Goal: Task Accomplishment & Management: Complete application form

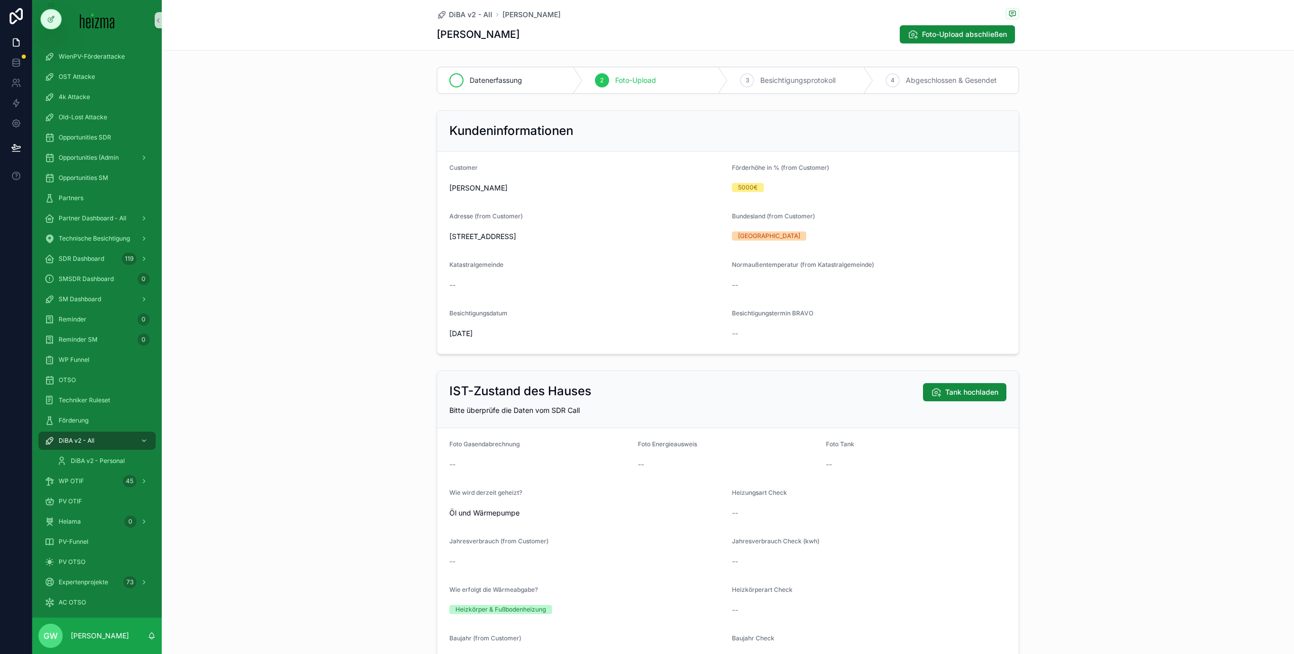
click at [510, 74] on div "Datenerfassung" at bounding box center [510, 80] width 146 height 26
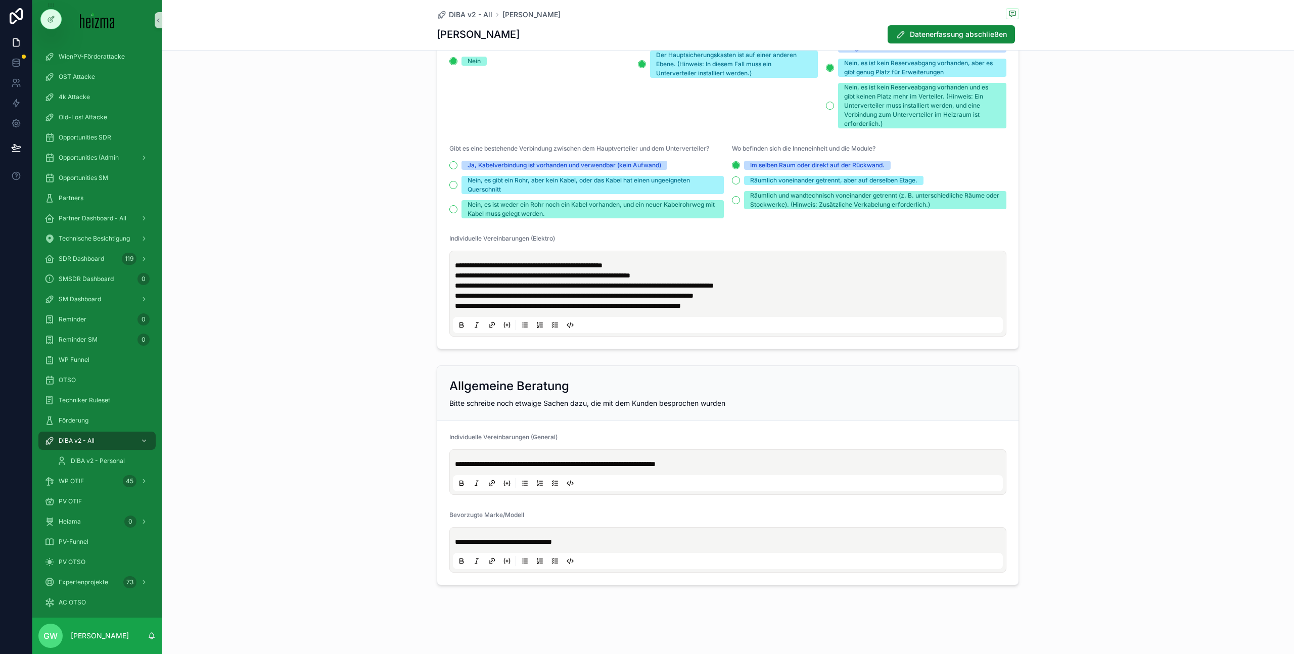
scroll to position [2095, 0]
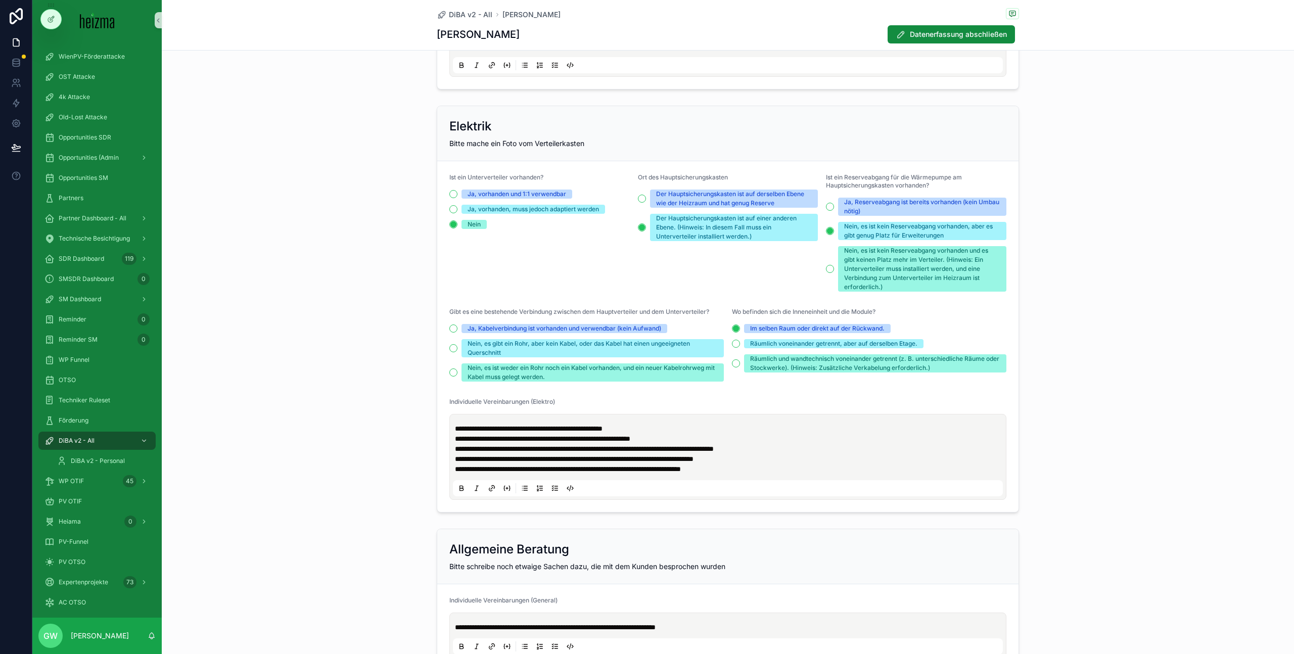
click at [778, 474] on p "**********" at bounding box center [730, 469] width 550 height 10
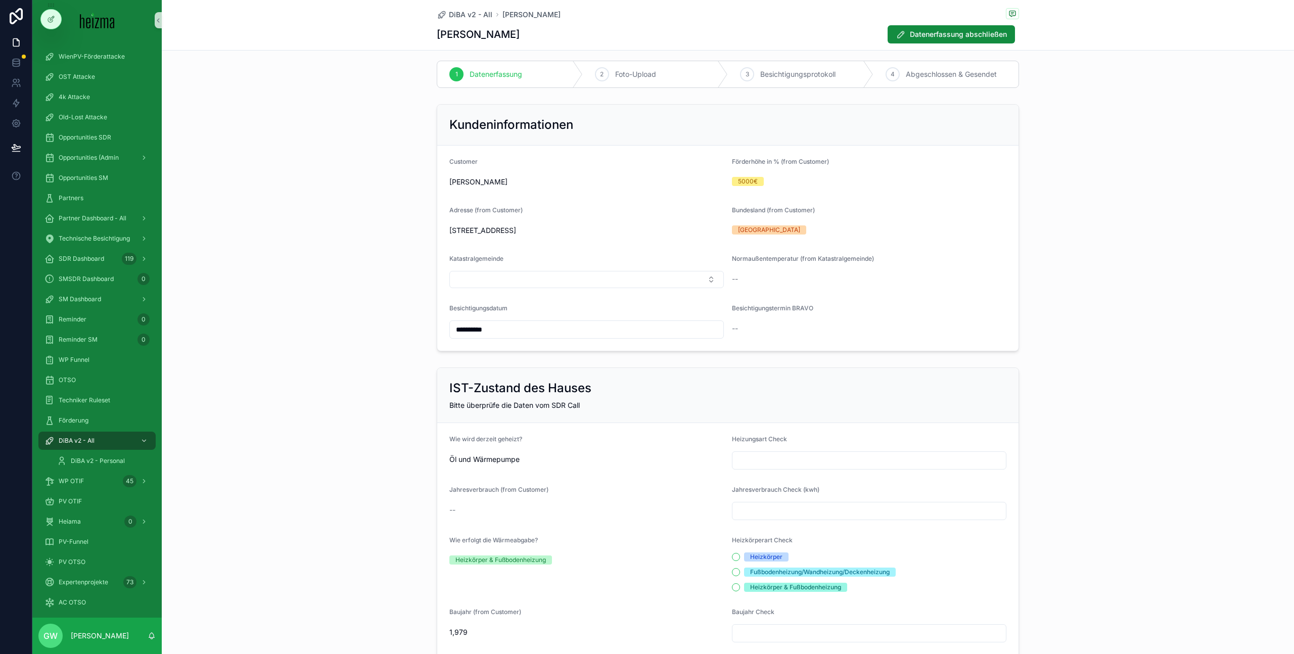
scroll to position [13, 0]
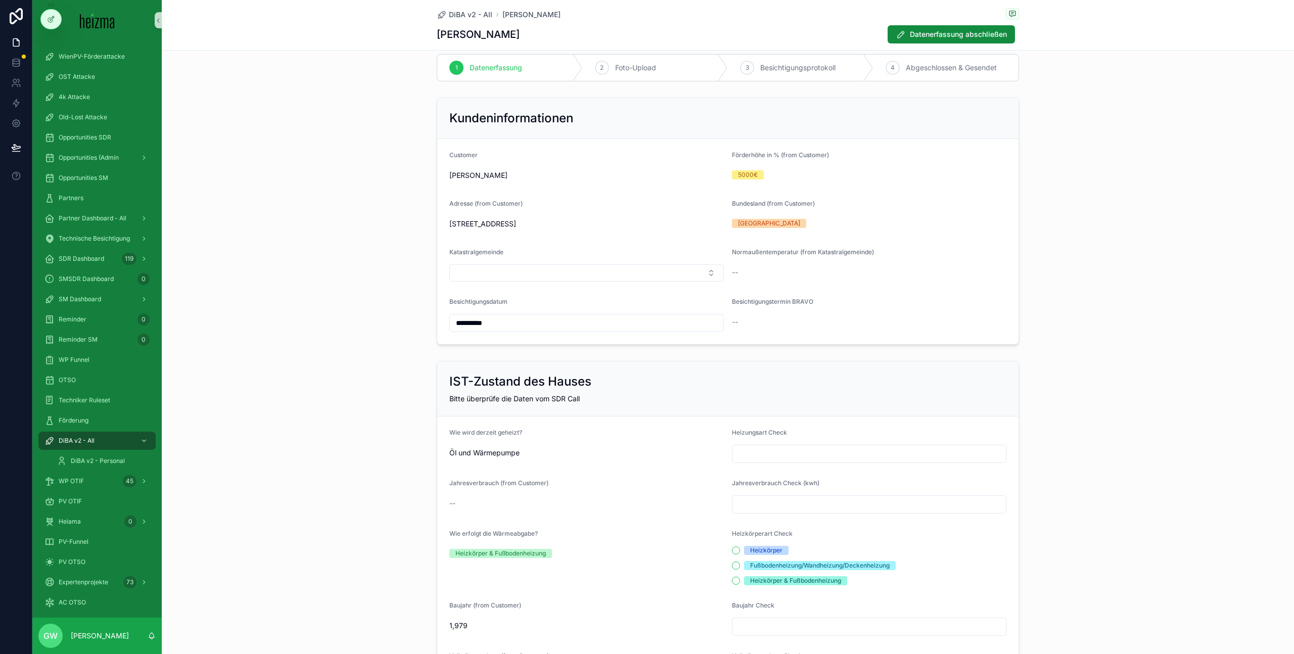
click at [661, 74] on div "2 Foto-Upload" at bounding box center [656, 68] width 146 height 26
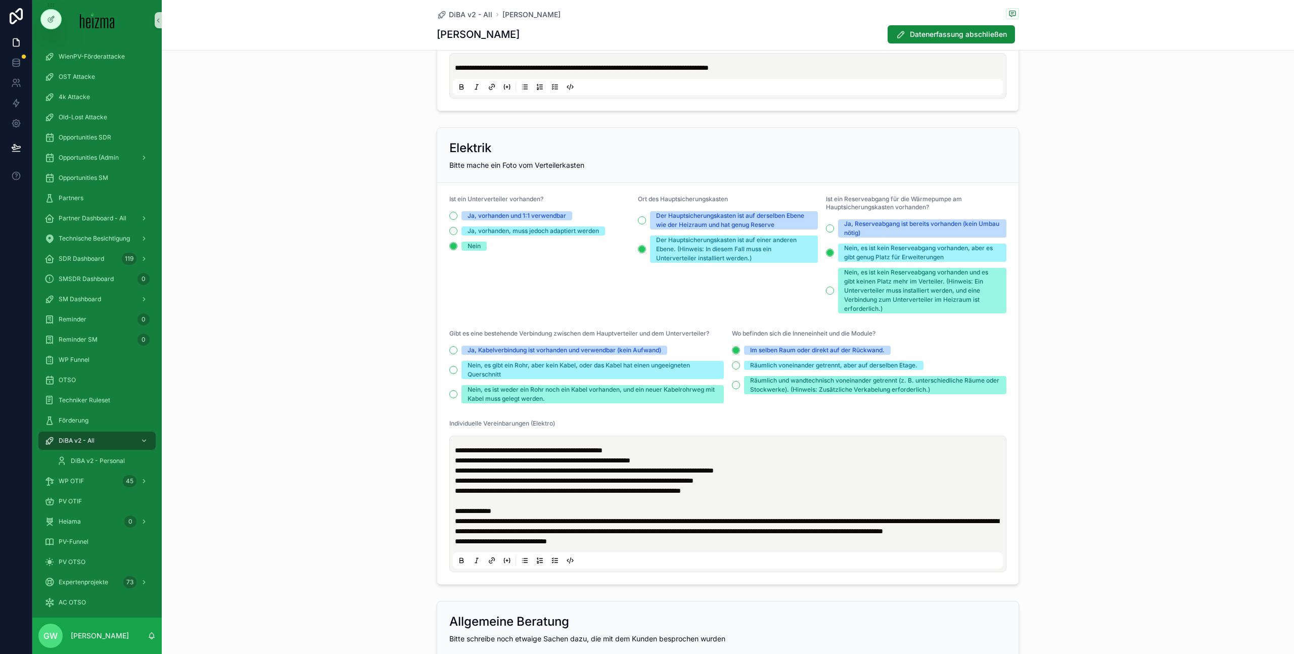
scroll to position [2022, 0]
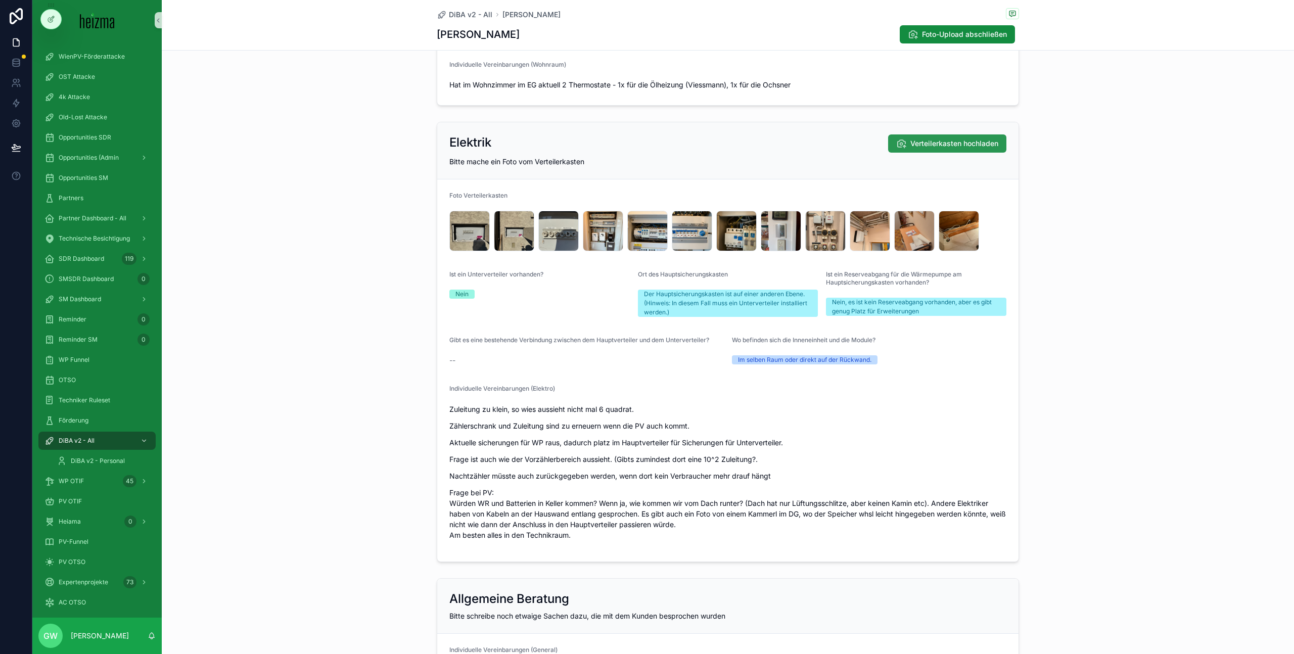
click at [933, 148] on span "Verteilerkasten hochladen" at bounding box center [954, 143] width 88 height 10
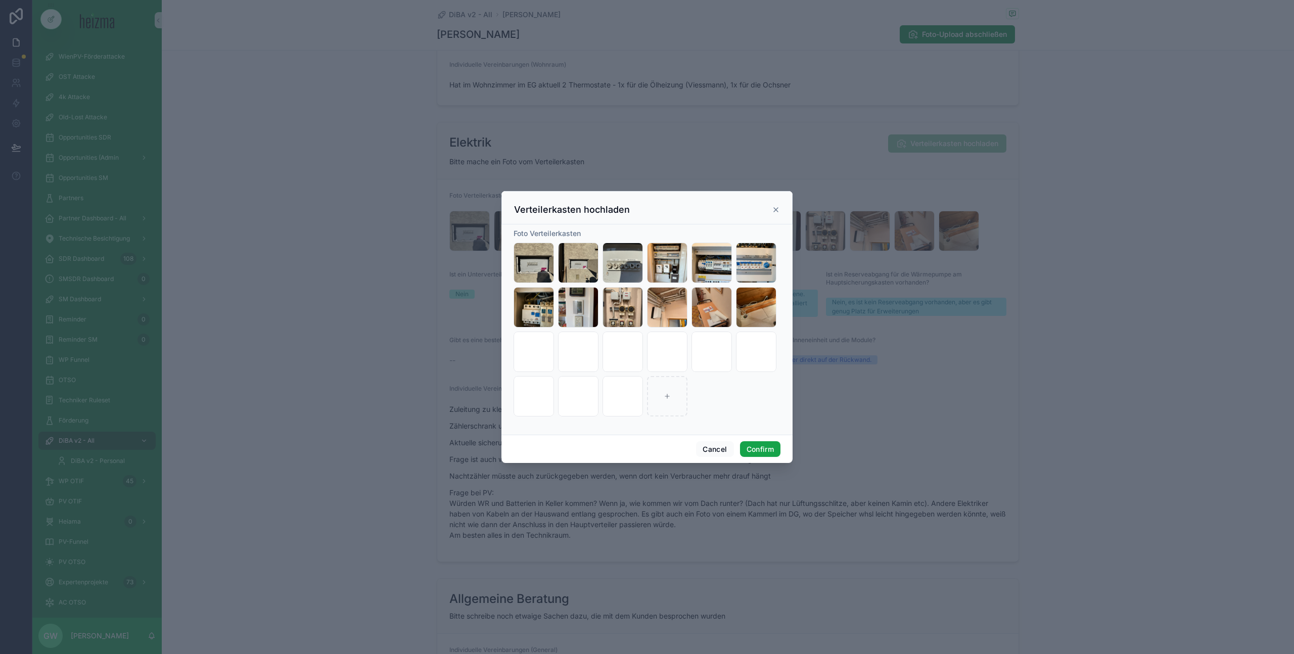
click at [757, 445] on button "Confirm" at bounding box center [760, 449] width 40 height 16
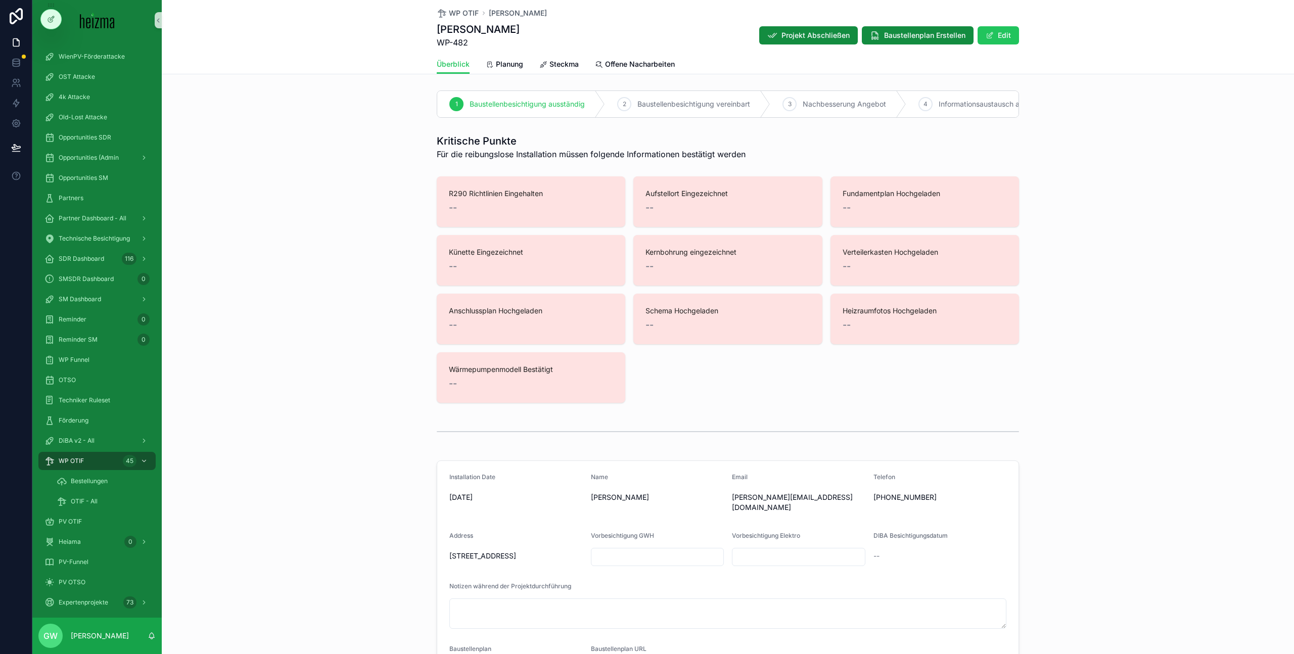
scroll to position [1585, 0]
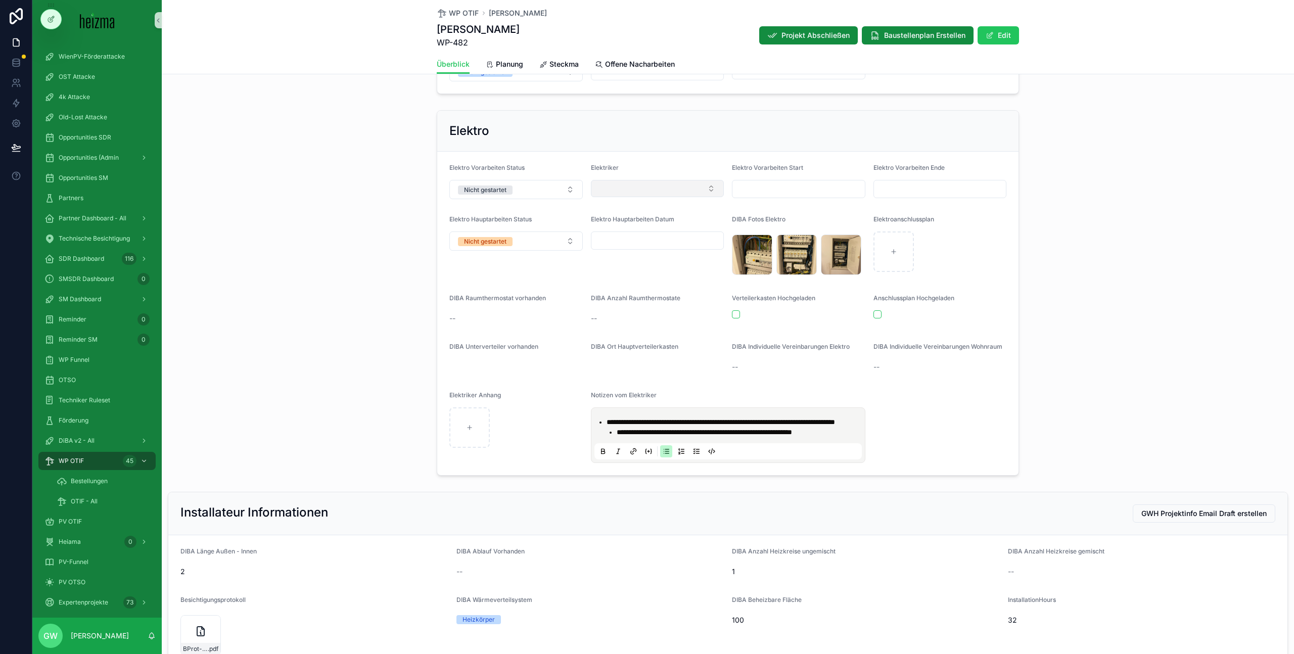
click at [678, 181] on button "Select Button" at bounding box center [657, 188] width 133 height 17
type input "****"
click at [658, 221] on div "Seras GmbH" at bounding box center [653, 226] width 128 height 16
click at [437, 253] on form "**********" at bounding box center [727, 314] width 581 height 324
click at [774, 184] on input "scrollable content" at bounding box center [798, 189] width 132 height 14
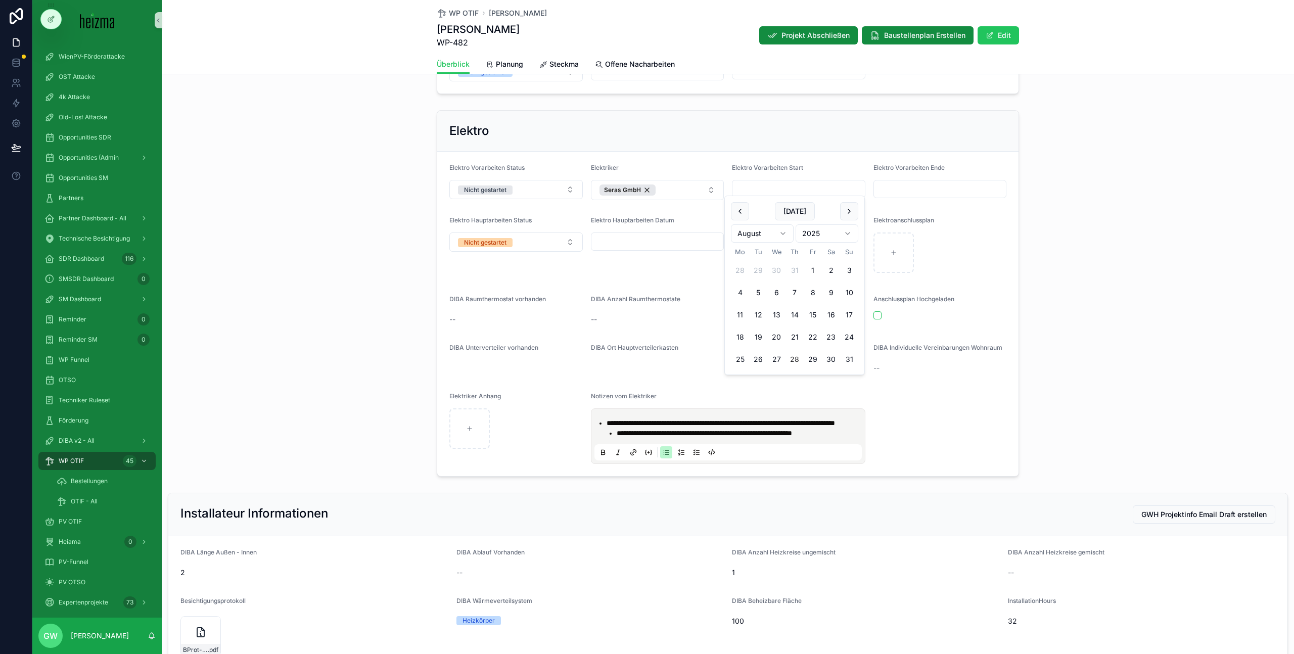
click at [943, 184] on input "scrollable content" at bounding box center [940, 189] width 132 height 14
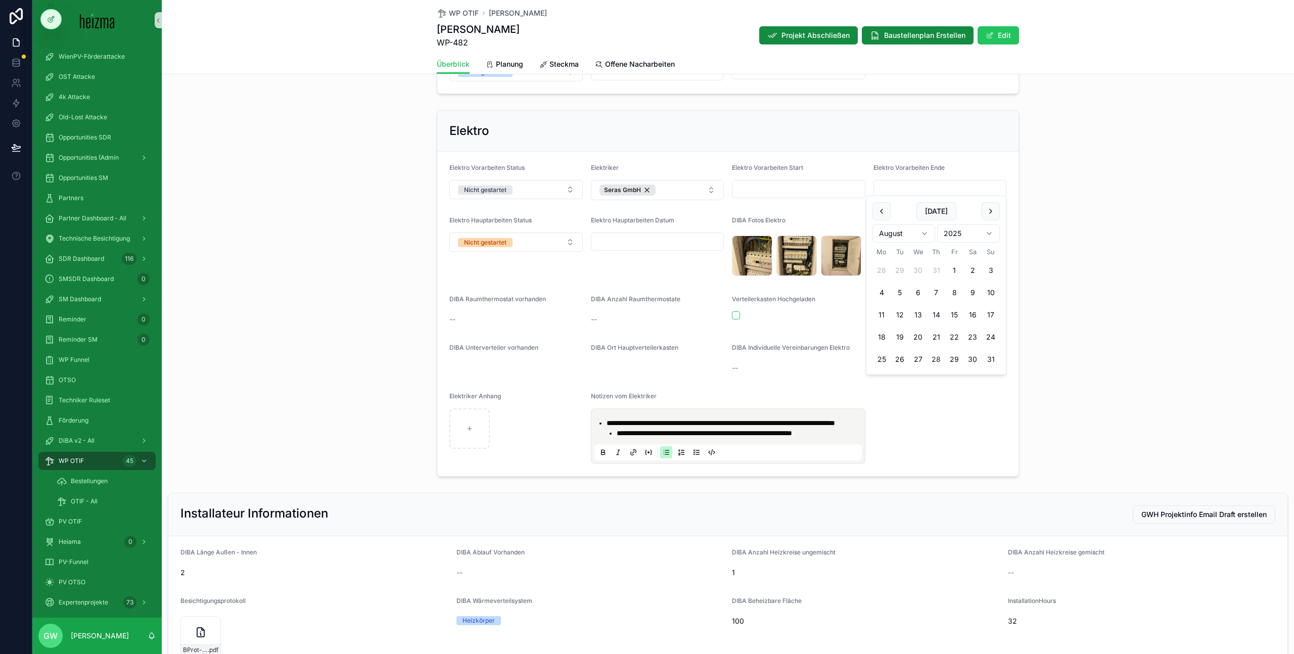
click at [651, 232] on div "scrollable content" at bounding box center [657, 241] width 133 height 18
click at [651, 235] on input "scrollable content" at bounding box center [657, 242] width 132 height 14
click at [667, 265] on button "Today" at bounding box center [654, 264] width 40 height 18
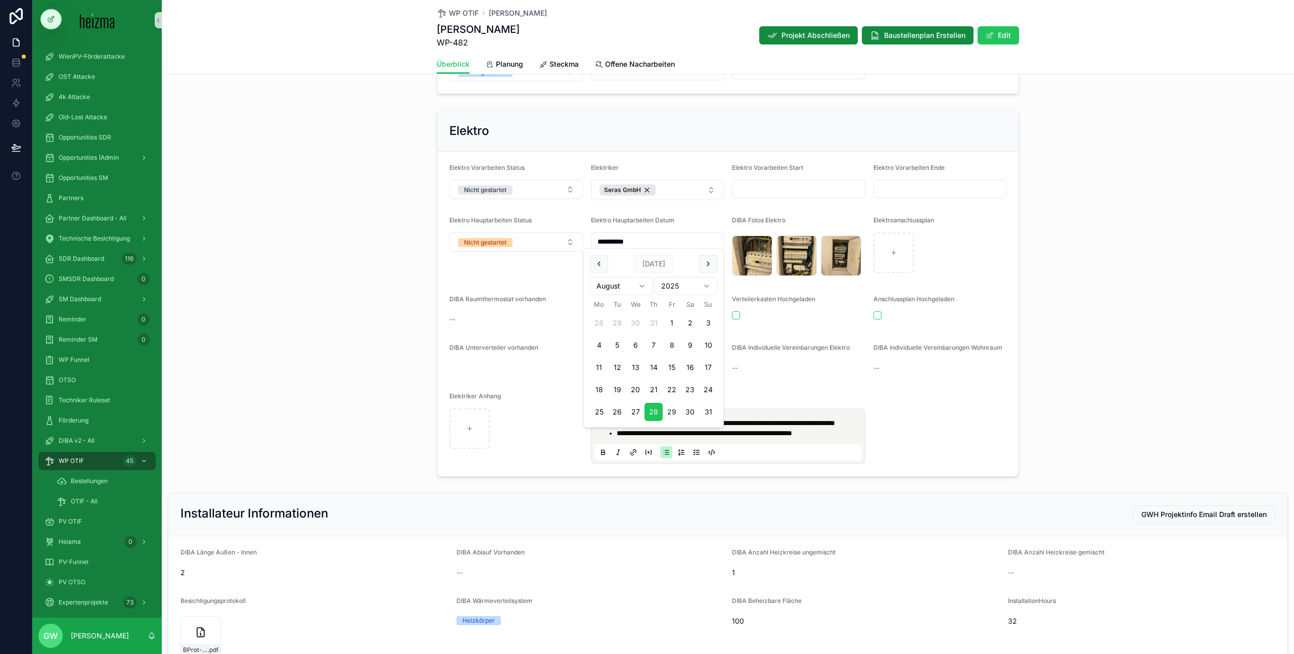
click at [671, 417] on button "29" at bounding box center [672, 412] width 18 height 18
type input "**********"
click at [374, 313] on div "**********" at bounding box center [728, 293] width 1132 height 375
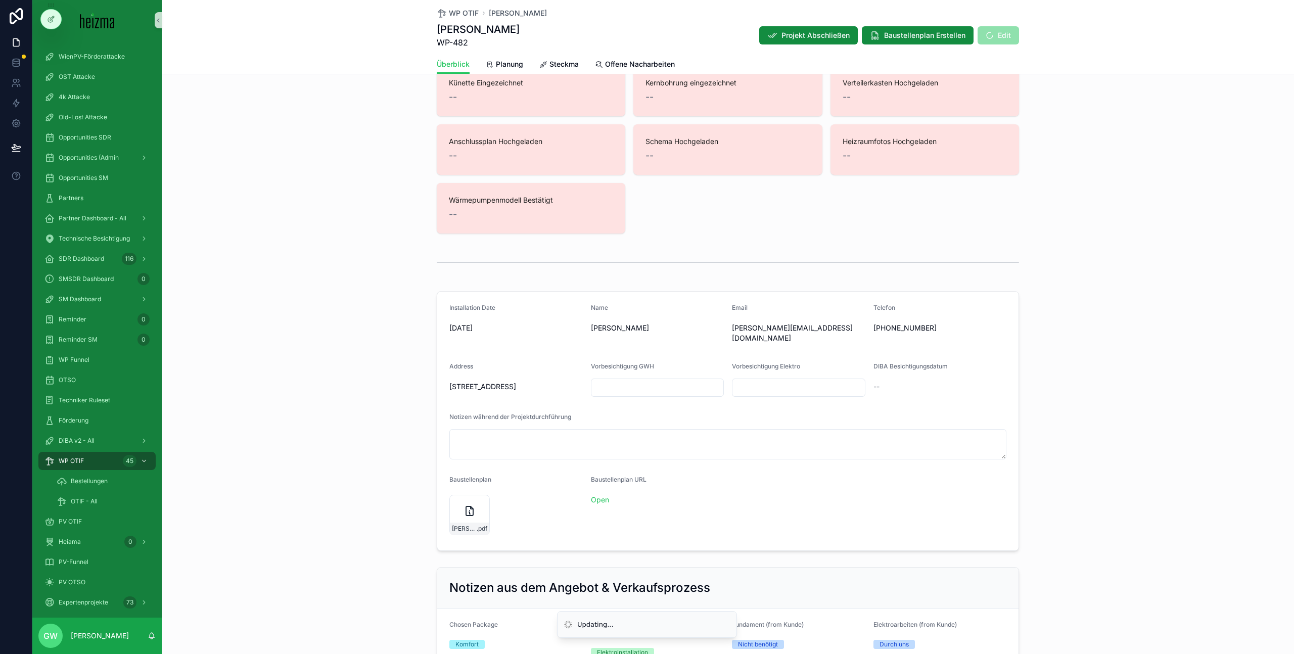
scroll to position [176, 0]
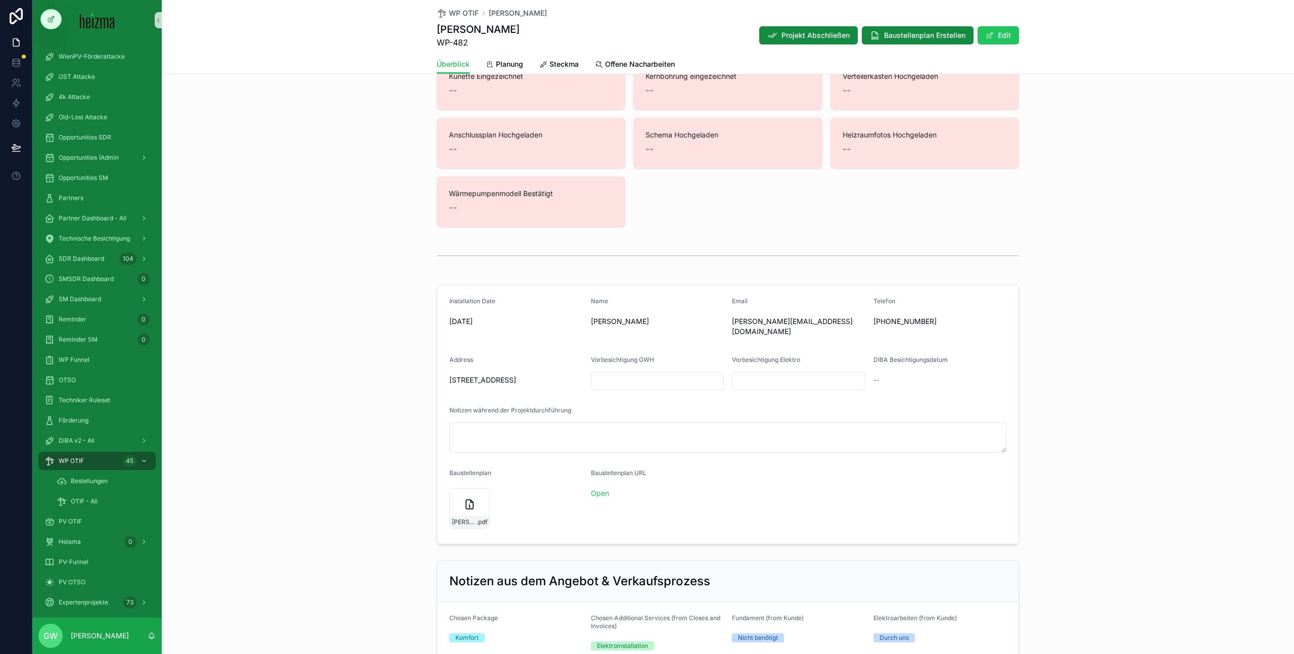
drag, startPoint x: 356, startPoint y: 237, endPoint x: 355, endPoint y: 224, distance: 13.2
click at [356, 231] on div "R290 Richtlinien Eingehalten -- Aufstellort Eingezeichnet -- Fundamentplan Hoch…" at bounding box center [728, 113] width 1132 height 235
click at [449, 15] on span "WP OTIF" at bounding box center [464, 13] width 30 height 10
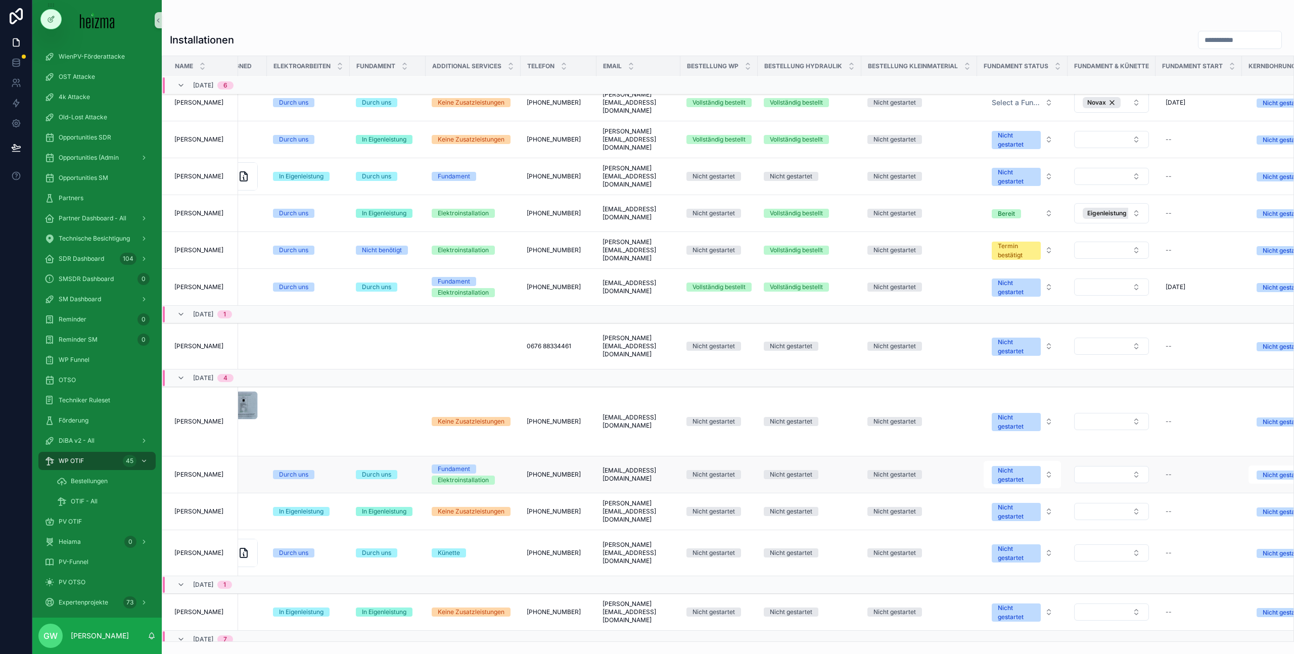
scroll to position [65, 509]
click at [871, 11] on div "Installationen Name Address Projektstatus HeatPumpModel Vorbesichtigung GWH Vor…" at bounding box center [728, 321] width 1132 height 642
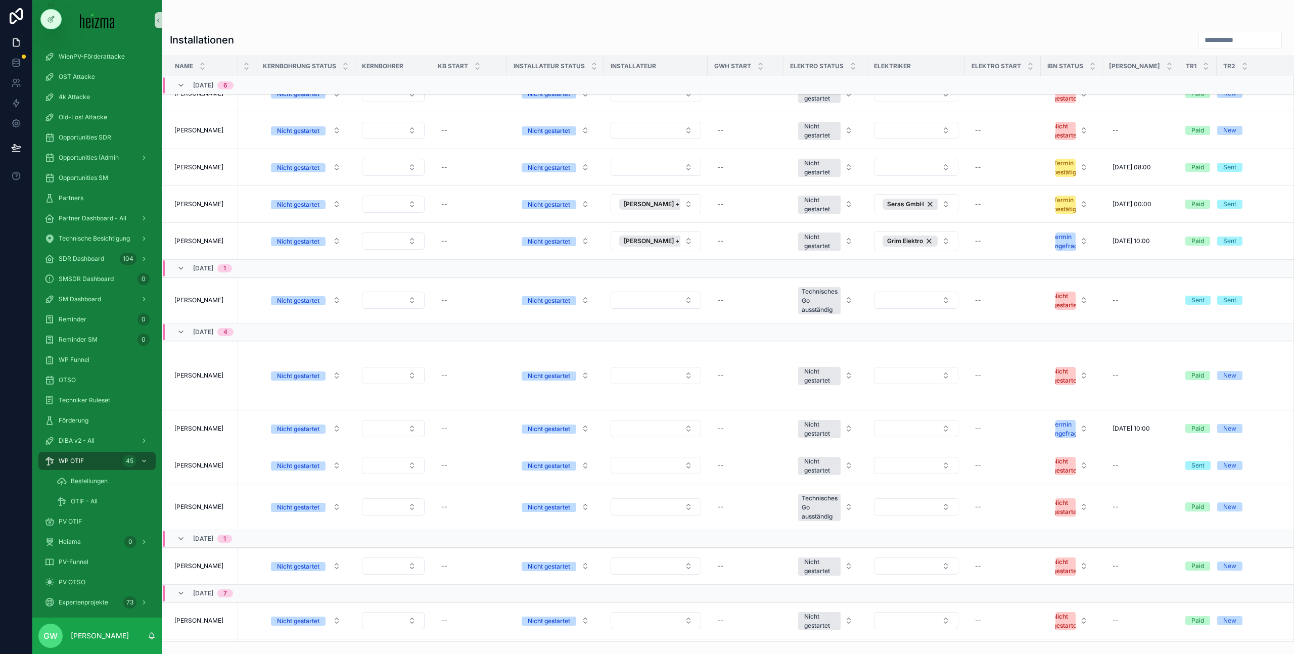
scroll to position [1, 1498]
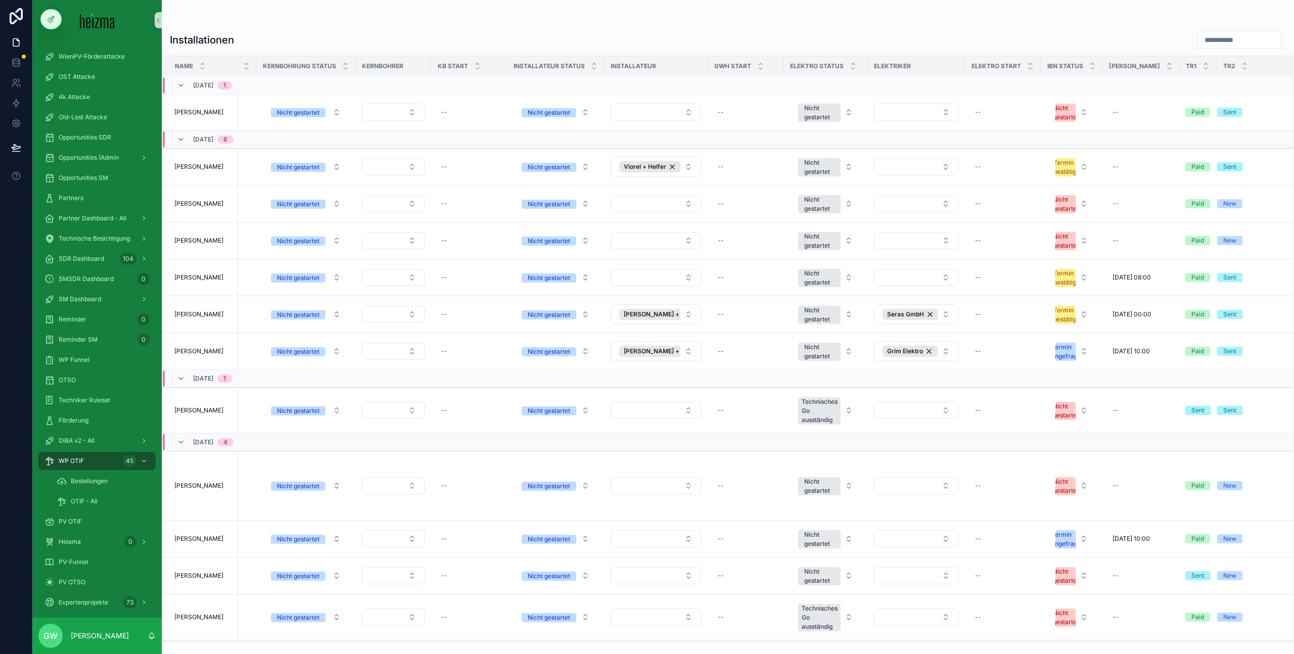
click at [224, 39] on h1 "Installationen" at bounding box center [202, 40] width 64 height 14
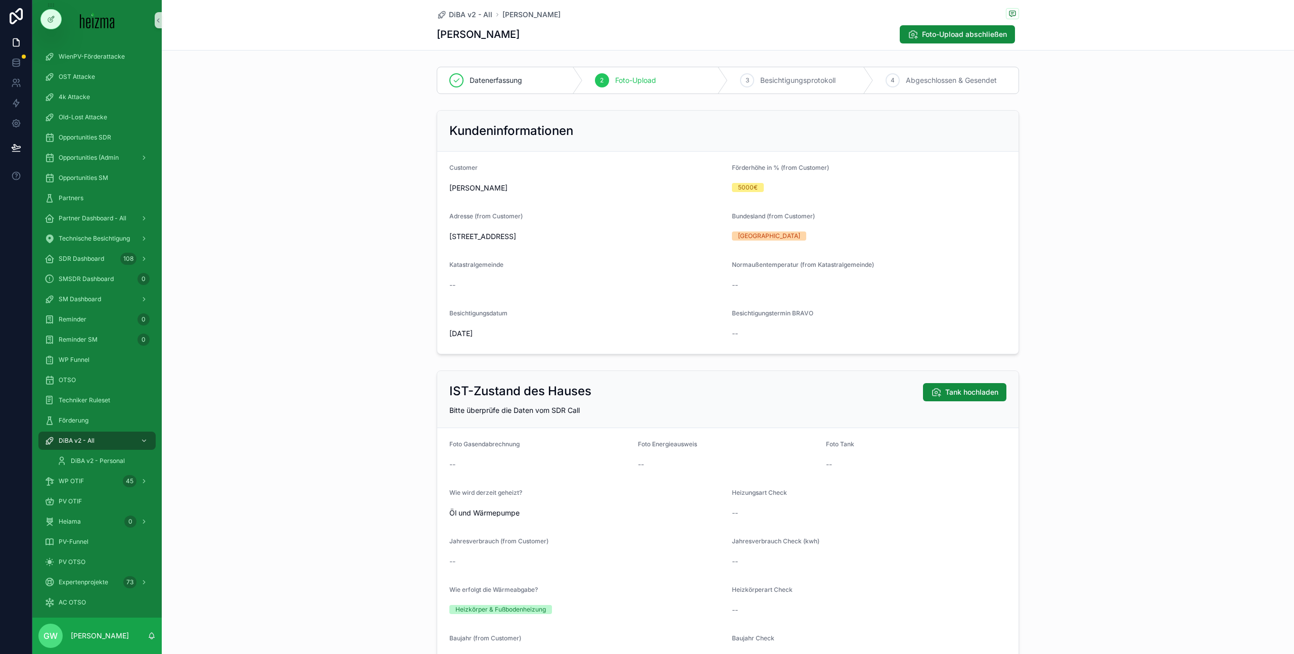
scroll to position [2022, 0]
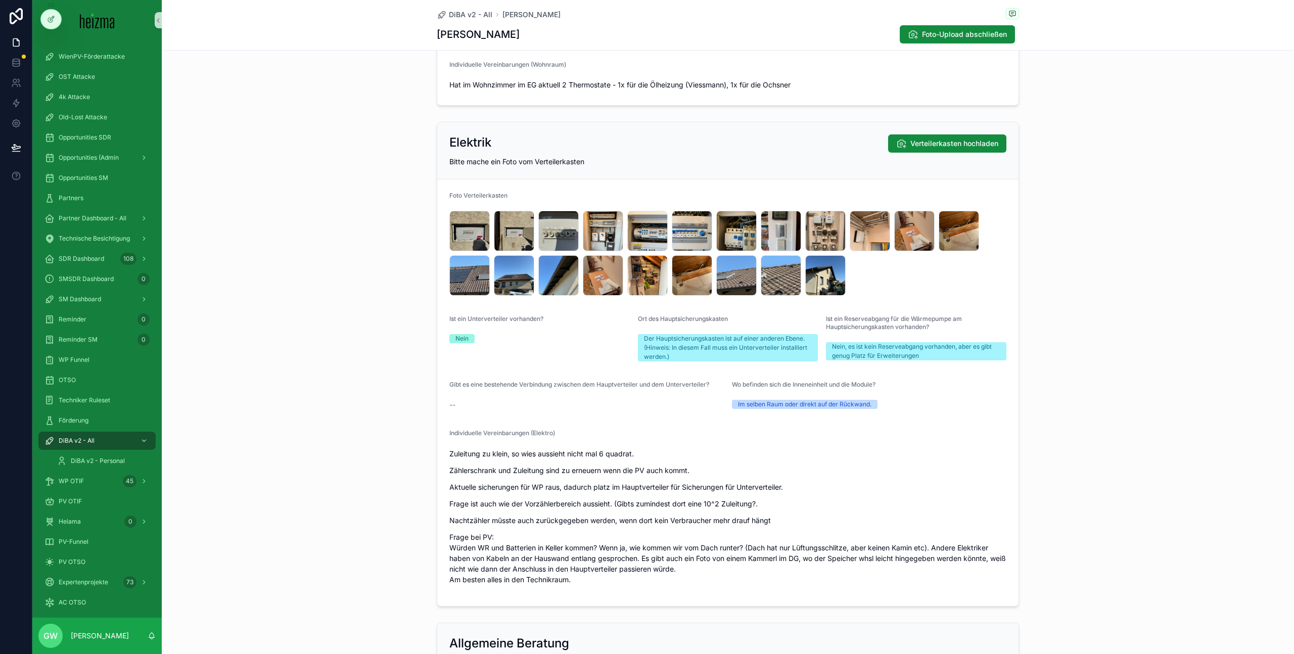
click at [383, 228] on div "Elektrik Verteilerkasten hochladen Bitte mache ein Foto vom Verteilerkasten Fot…" at bounding box center [728, 364] width 1132 height 493
click at [868, 223] on div "B419A0AC-B248-48A0-8E32-9F2933E6402B_1_105_c .jpeg" at bounding box center [870, 231] width 40 height 40
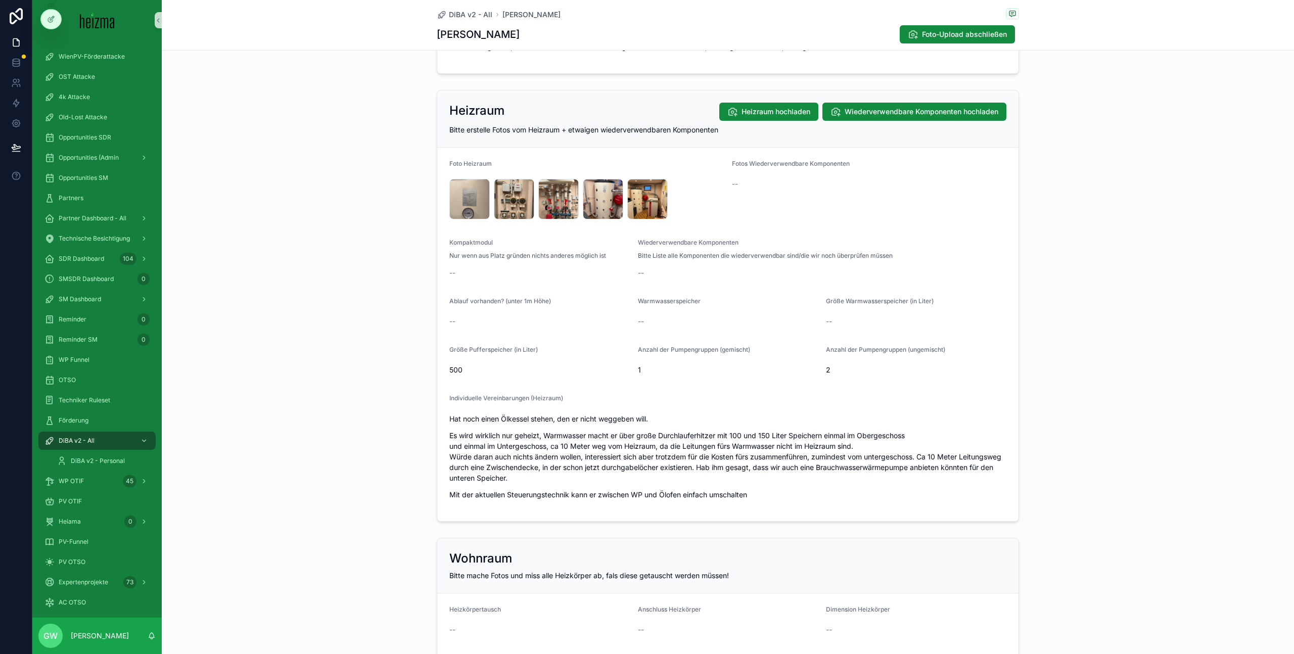
scroll to position [1225, 0]
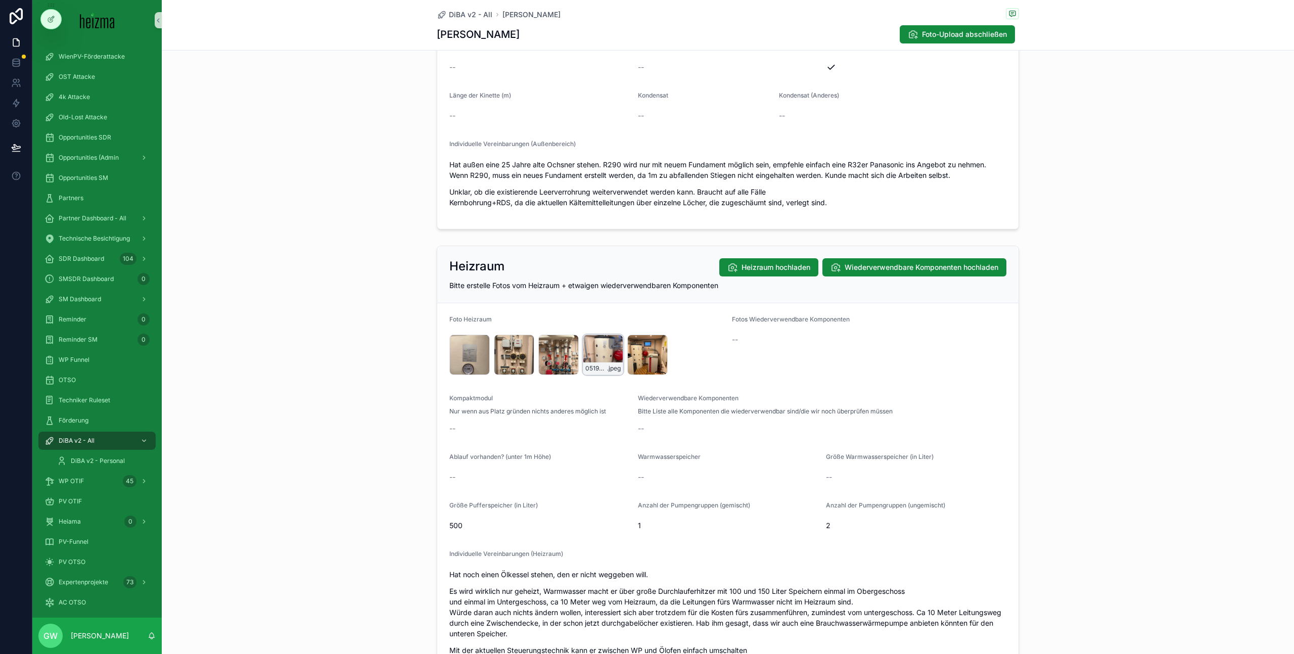
click at [585, 352] on div "0519FB13-F108-426B-B922-61046E0F66BB_1_105_c .jpeg" at bounding box center [603, 355] width 40 height 40
